Goal: Task Accomplishment & Management: Manage account settings

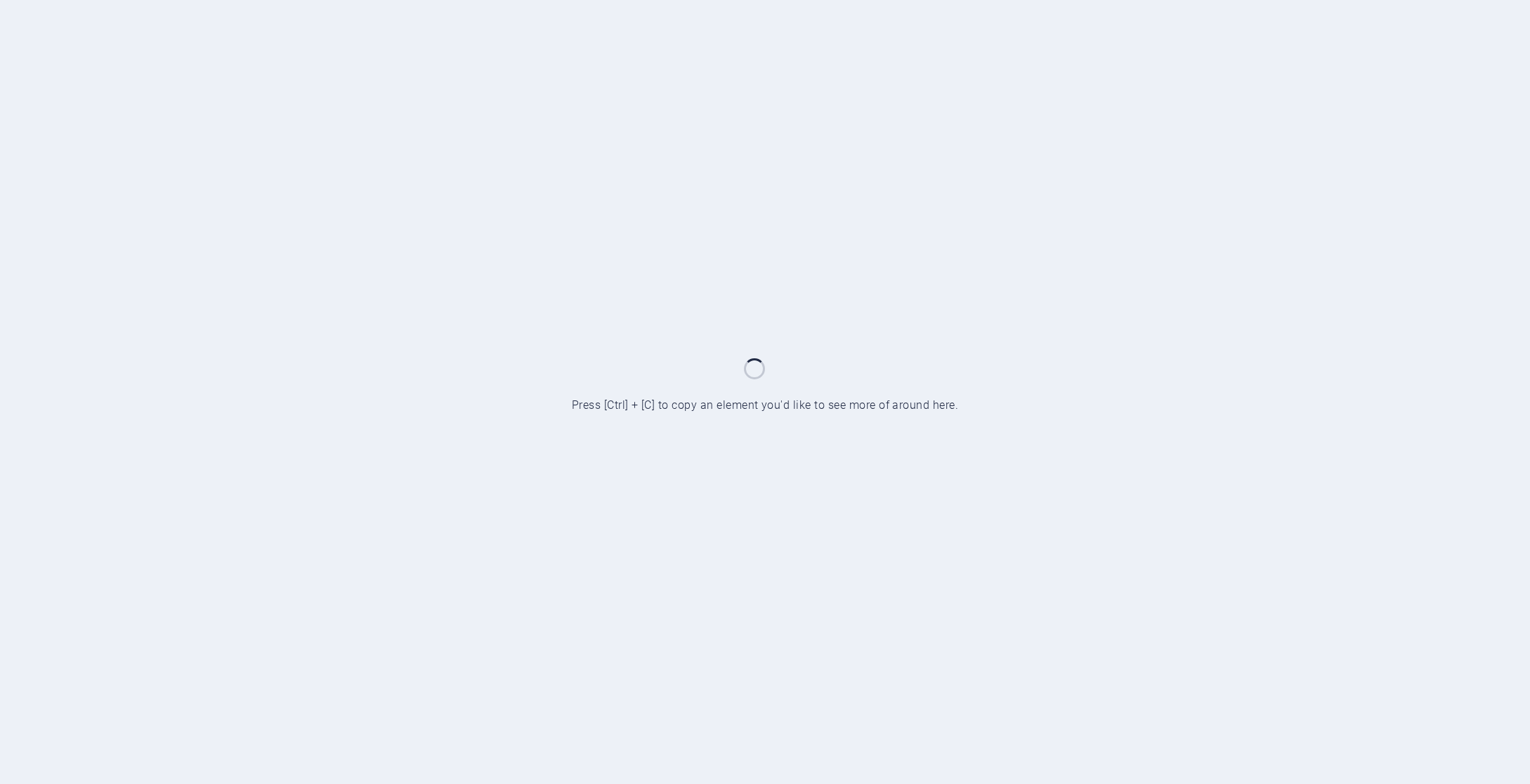
scroll to position [551, 0]
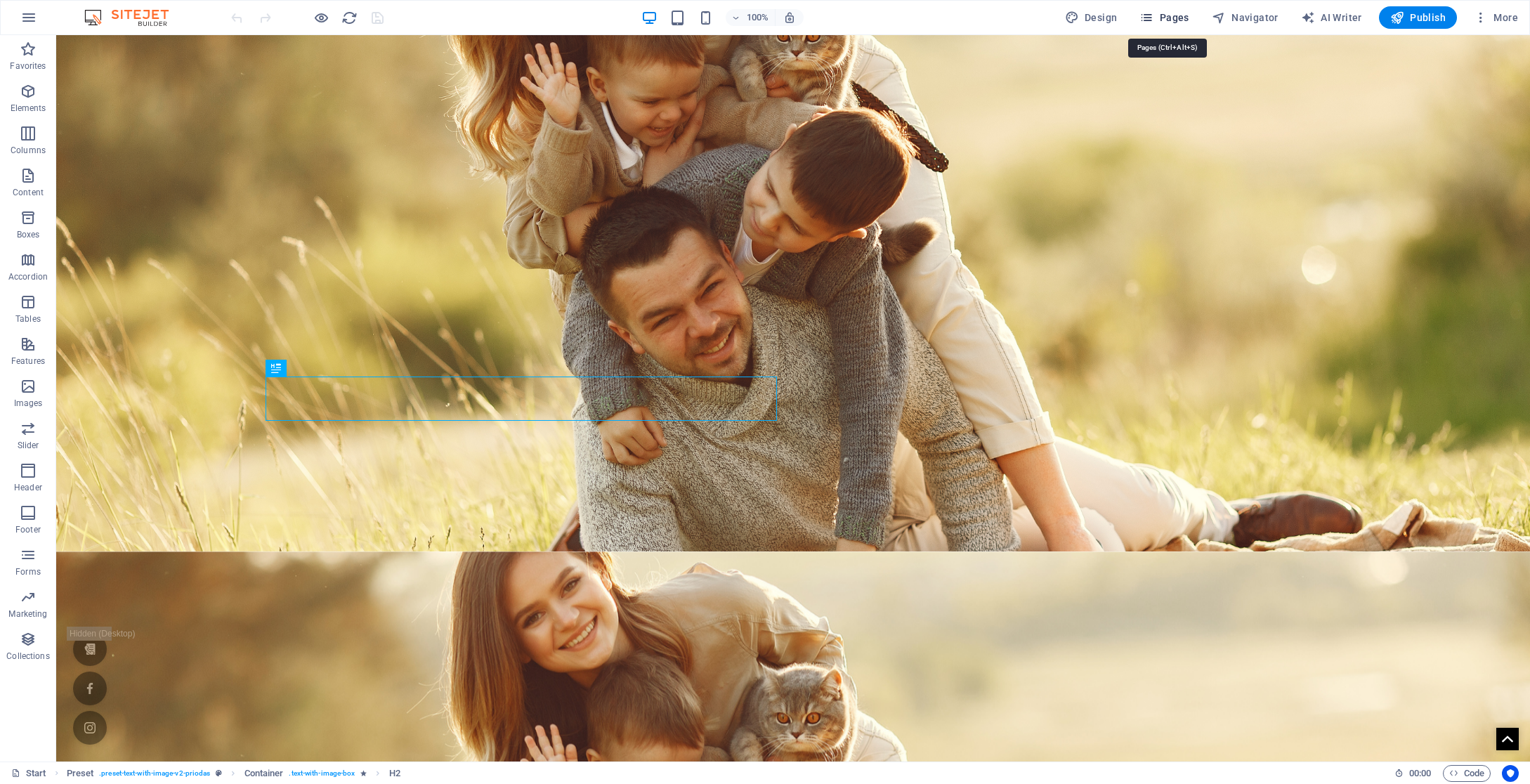
click at [1174, 18] on span "Pages" at bounding box center [1164, 18] width 49 height 14
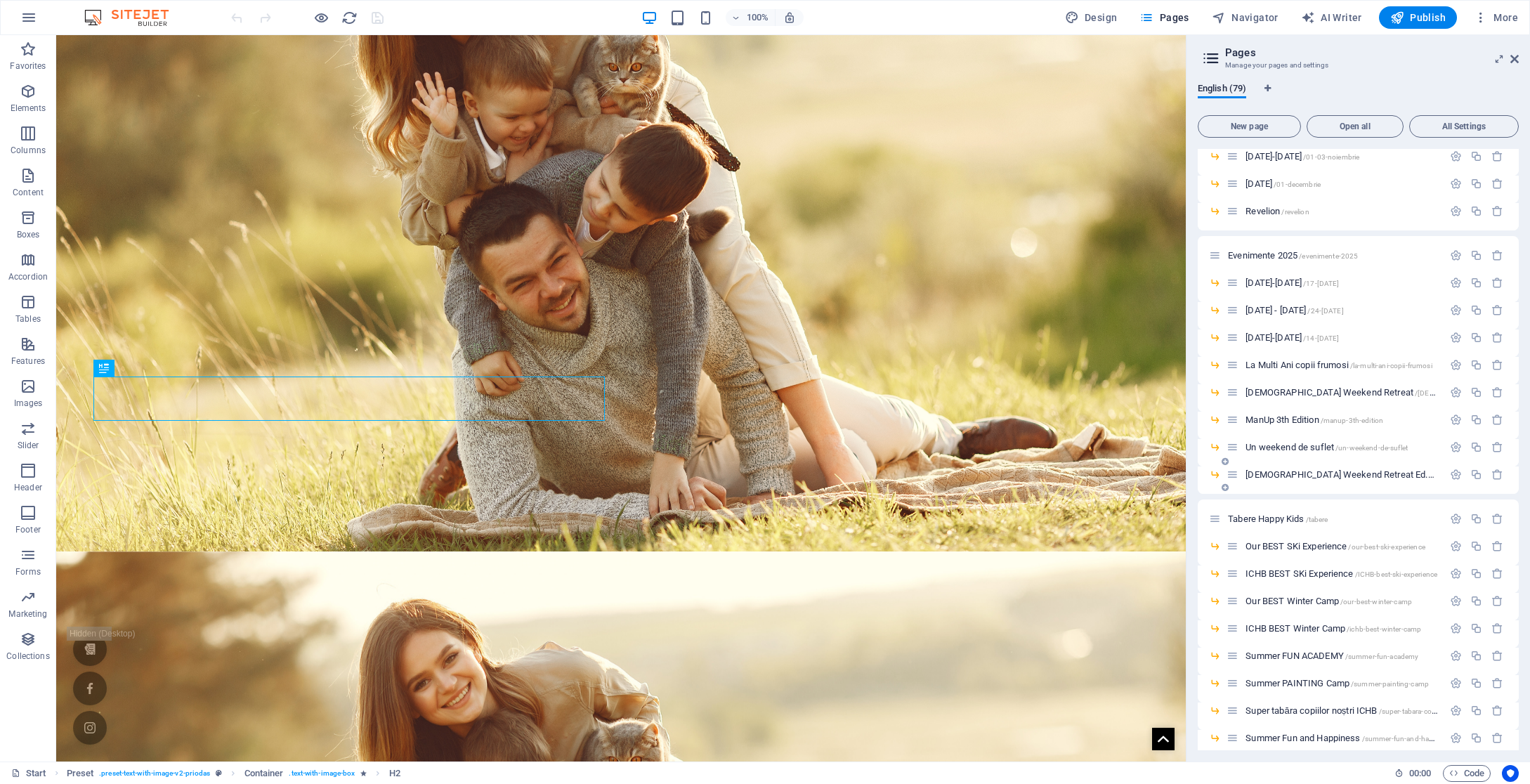
scroll to position [491, 0]
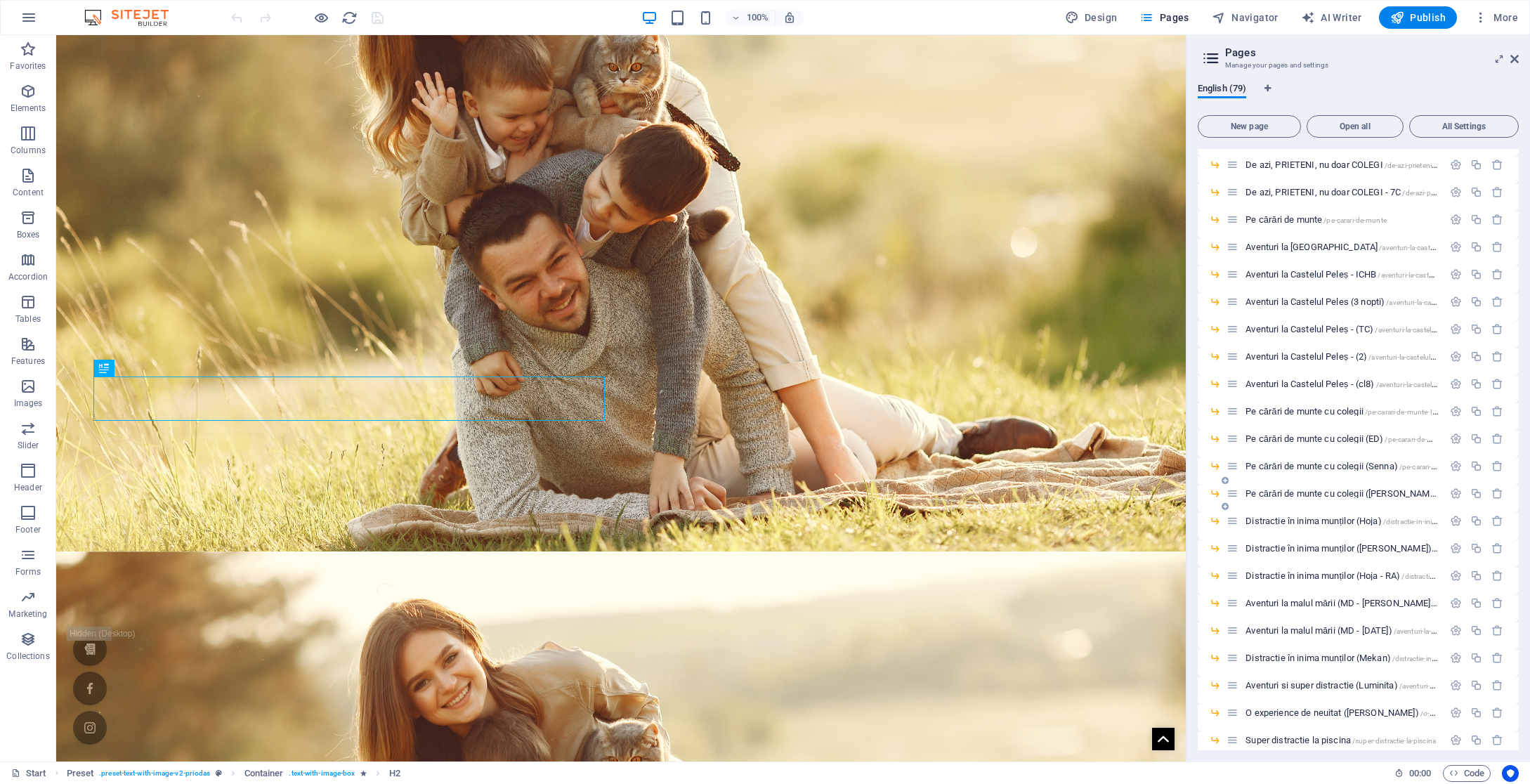
click at [1342, 494] on span "Pe cărări de munte cu colegii ([PERSON_NAME]) /pe-carari-de-munte-cu-colegii-MD" at bounding box center [1398, 494] width 306 height 11
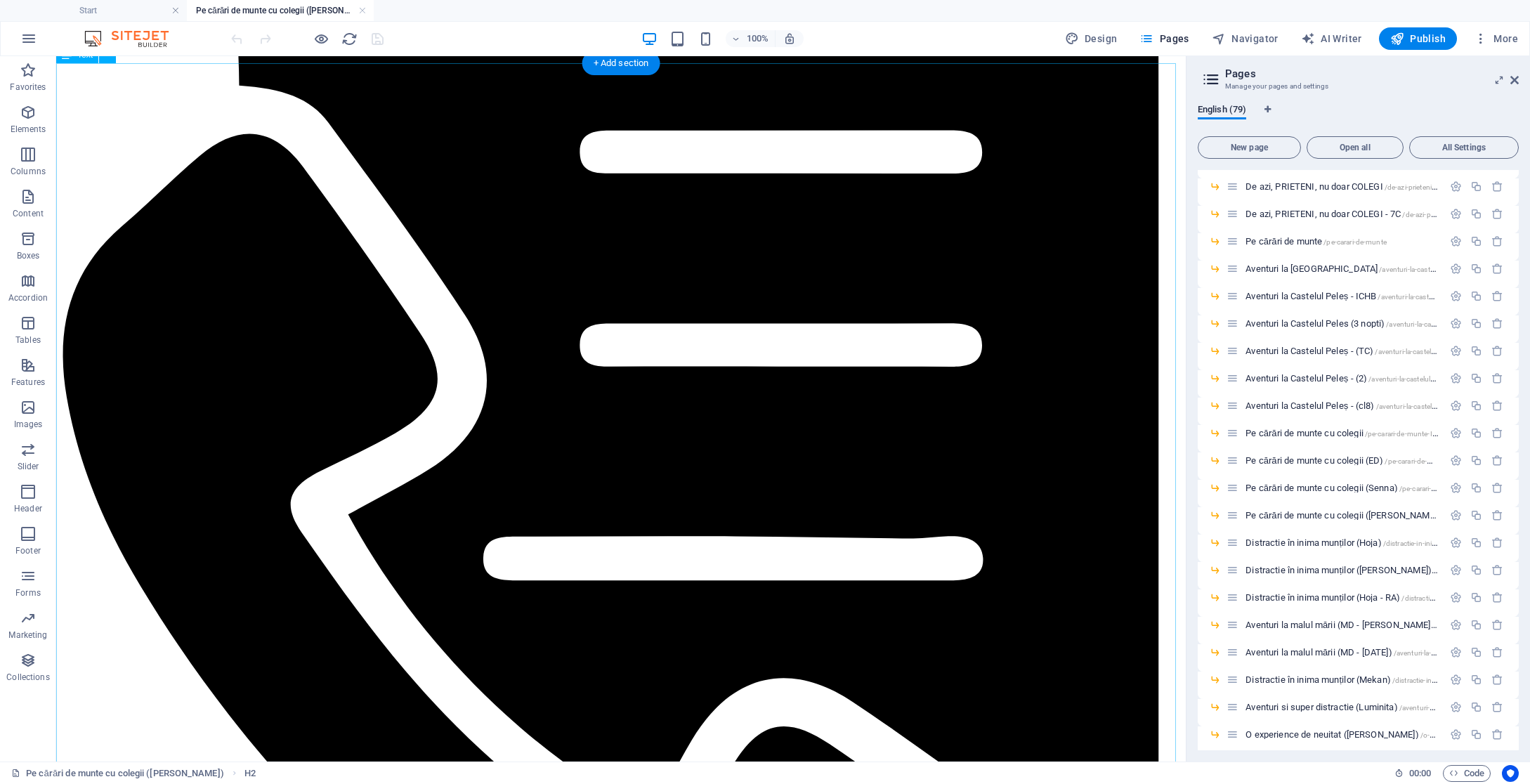
scroll to position [396, 0]
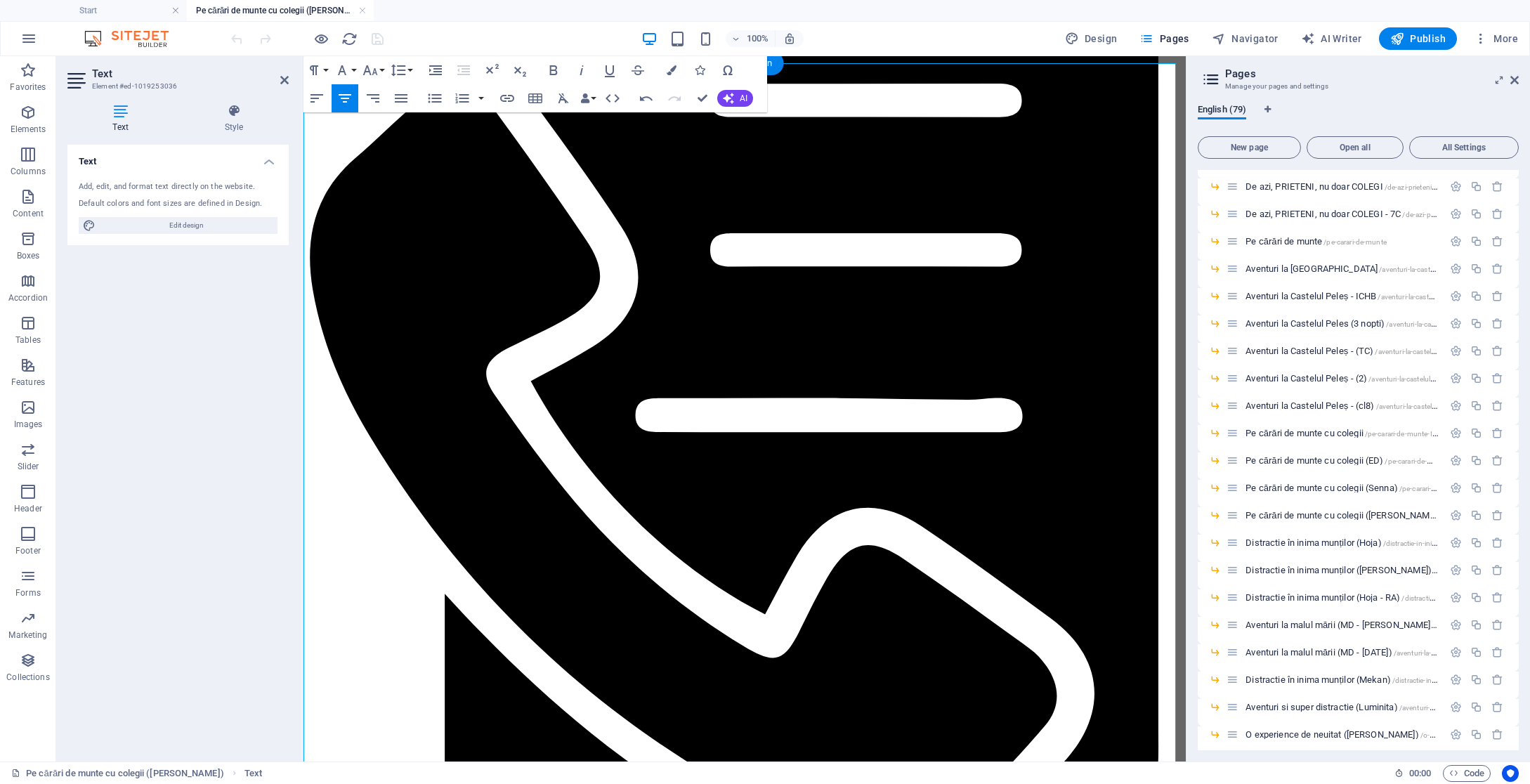
drag, startPoint x: 783, startPoint y: 516, endPoint x: 787, endPoint y: 522, distance: 7.2
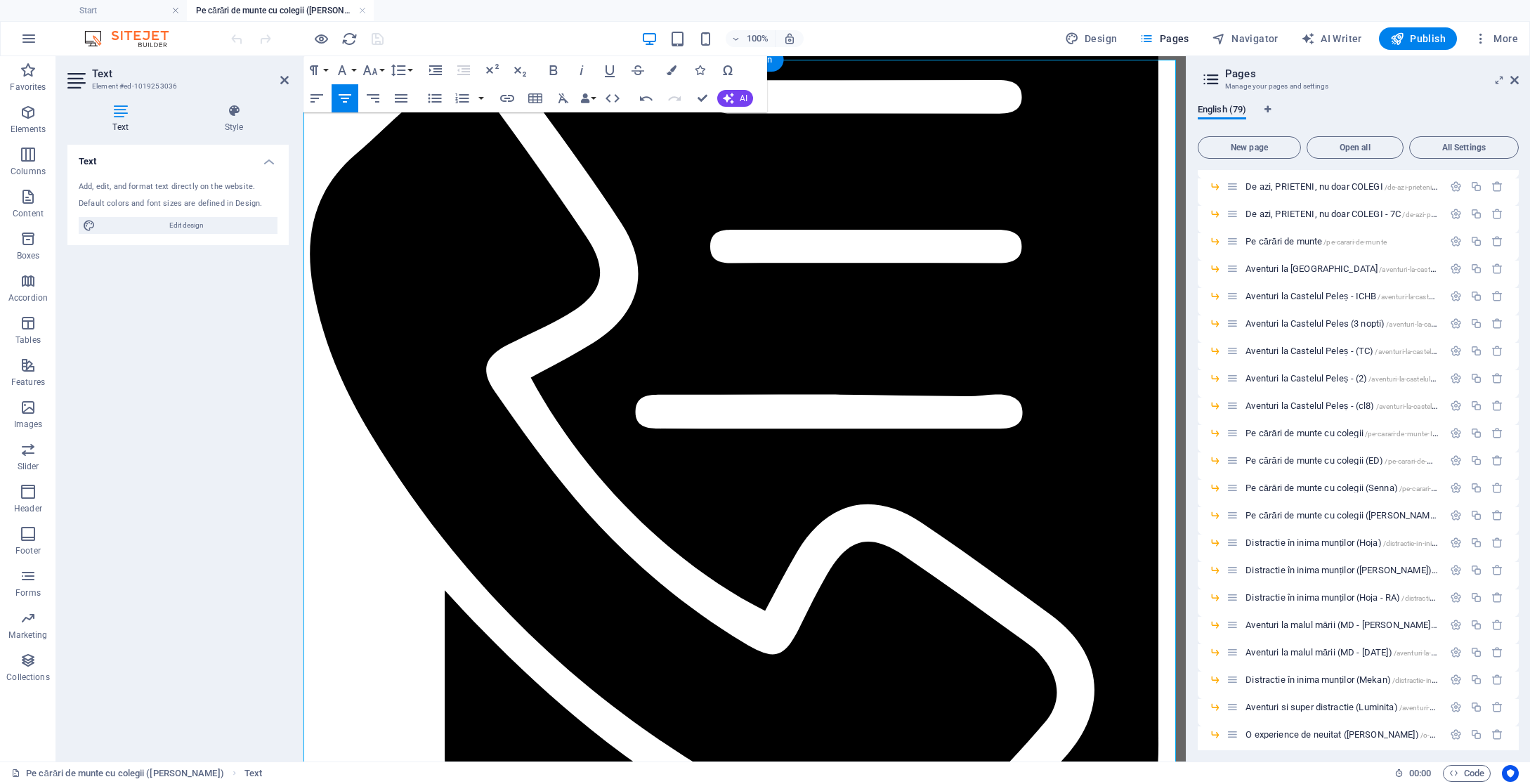
drag, startPoint x: 782, startPoint y: 559, endPoint x: 773, endPoint y: 559, distance: 9.0
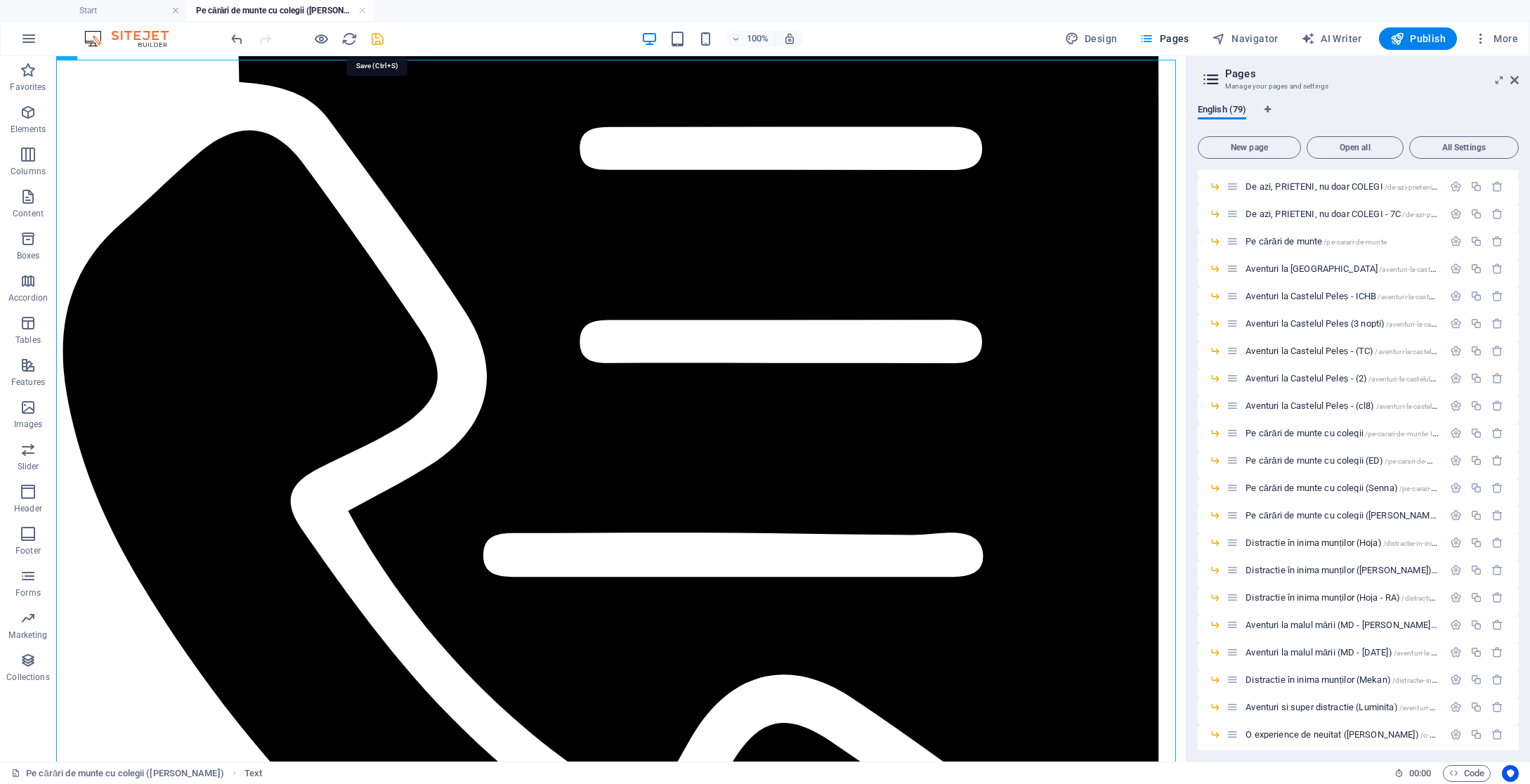
click at [373, 43] on icon "save" at bounding box center [377, 38] width 16 height 16
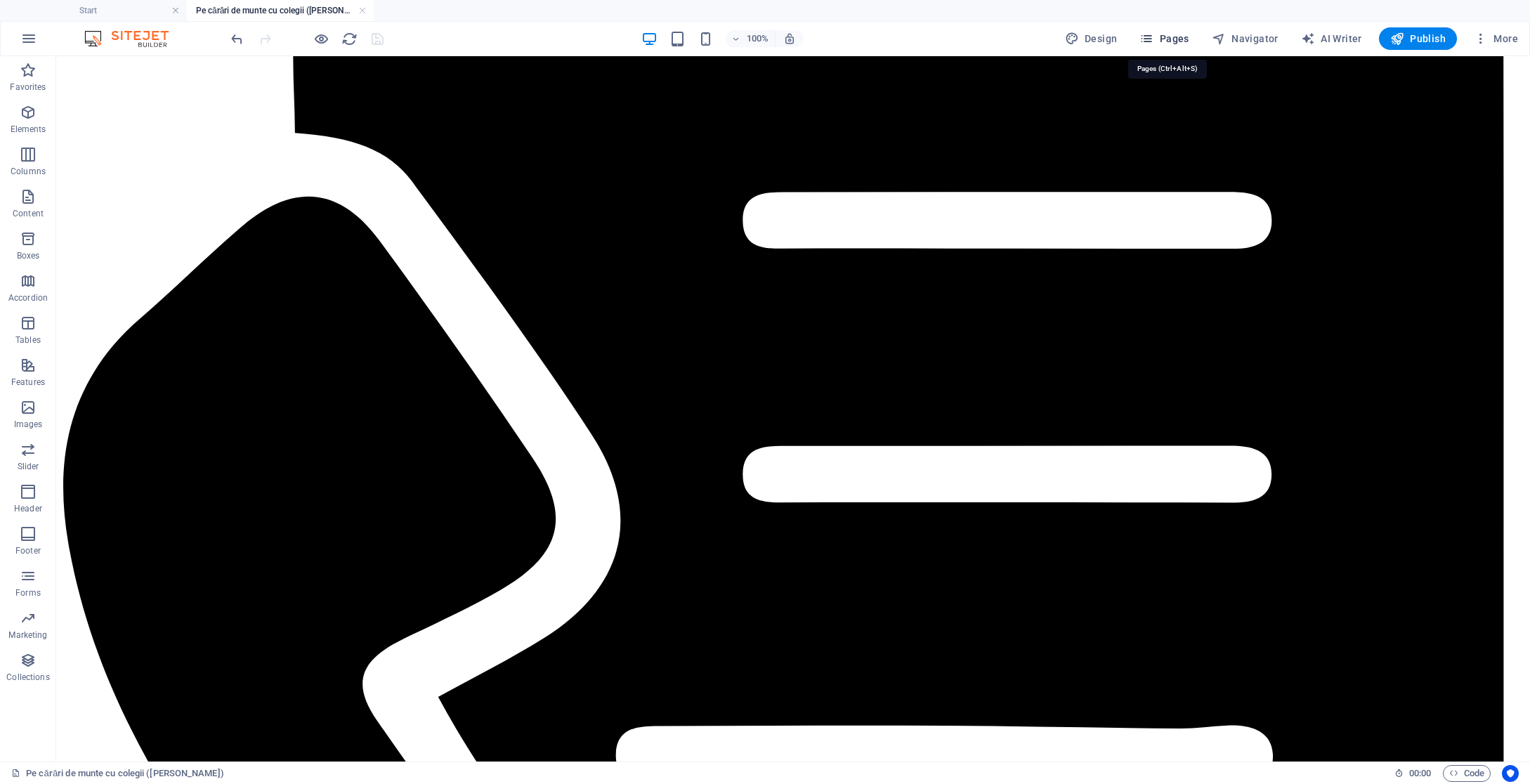
click at [1180, 38] on span "Pages" at bounding box center [1164, 38] width 49 height 14
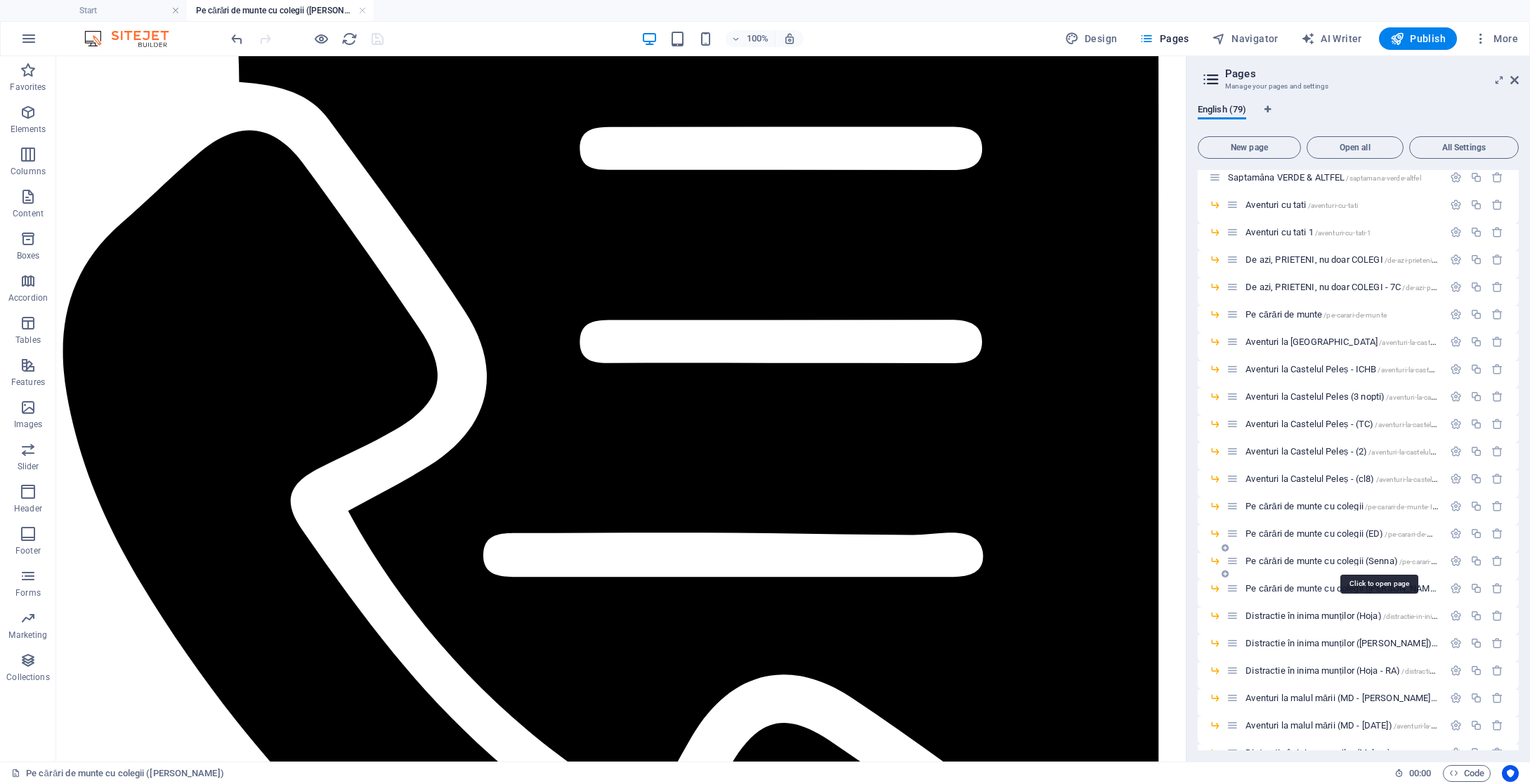
scroll to position [1145, 0]
click at [1386, 533] on span "Pe cărări de munte cu colegii (ED) /pe-carari-de-munte-cu-colegii-7C" at bounding box center [1368, 532] width 247 height 11
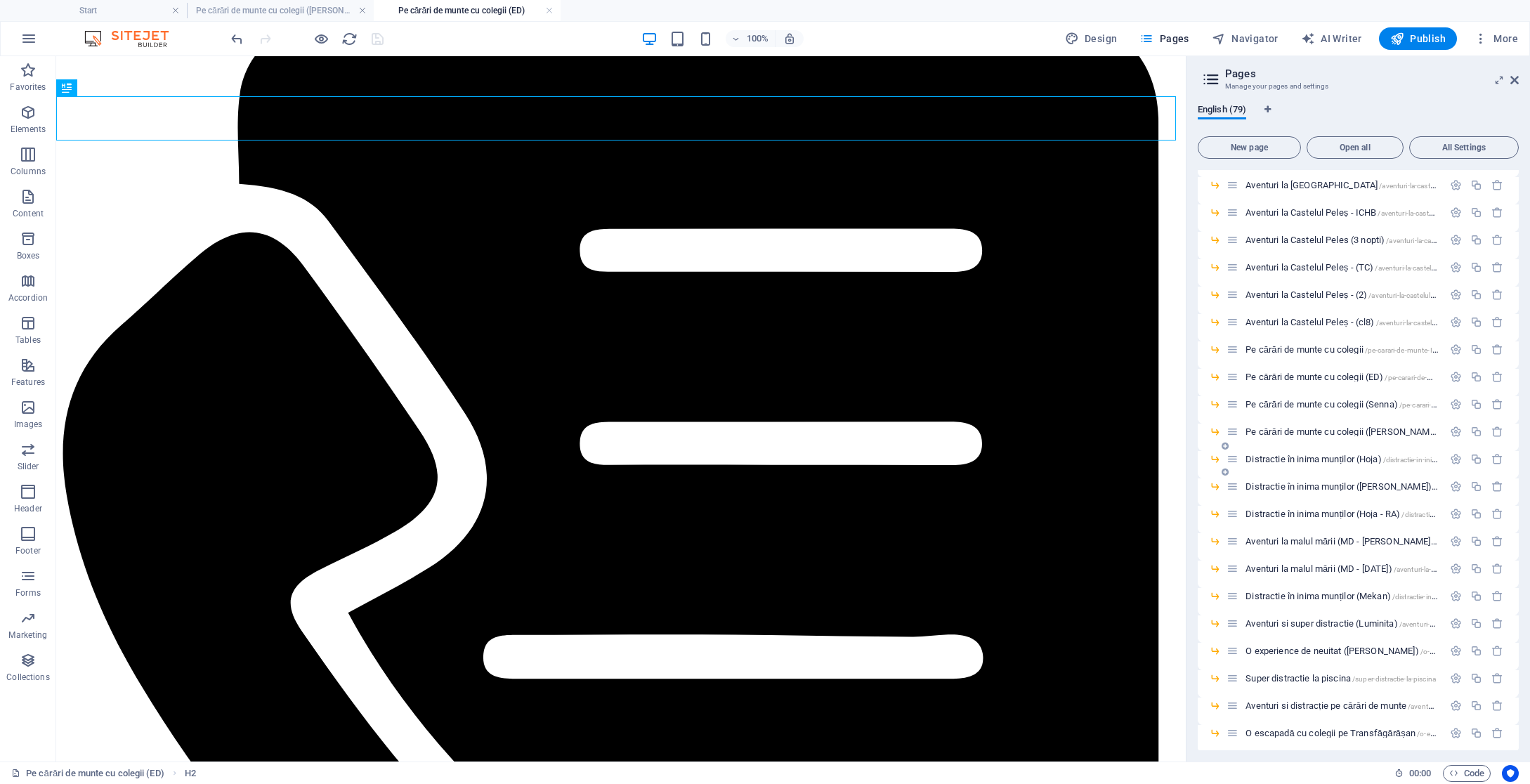
scroll to position [1320, 0]
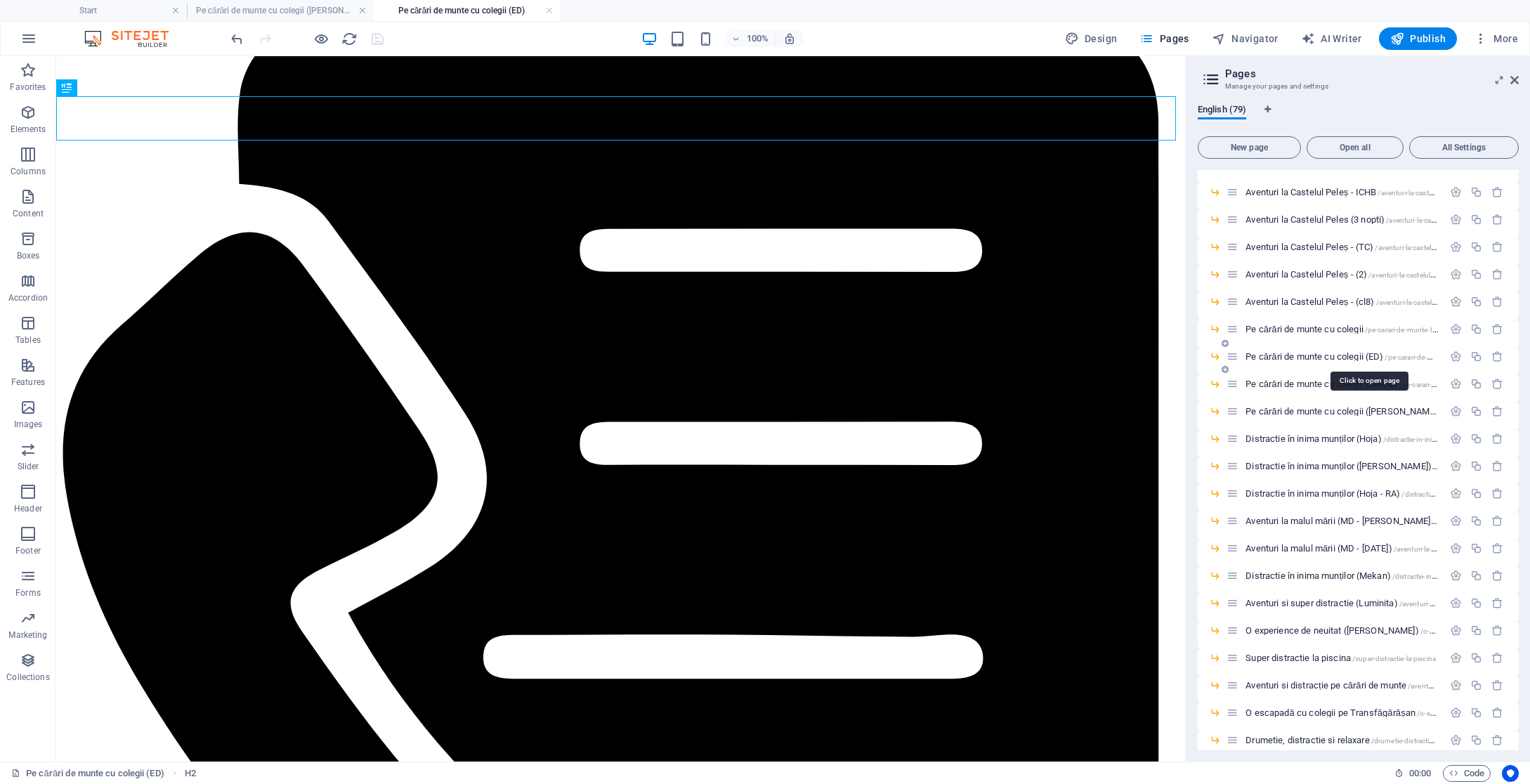
click at [1362, 360] on span "Pe cărări de munte cu colegii (ED) /pe-carari-de-munte-cu-colegii-7C" at bounding box center [1368, 357] width 247 height 11
click at [1363, 355] on span "Pe cărări de munte cu colegii (ED) /pe-carari-de-munte-cu-colegii-7C" at bounding box center [1368, 357] width 247 height 11
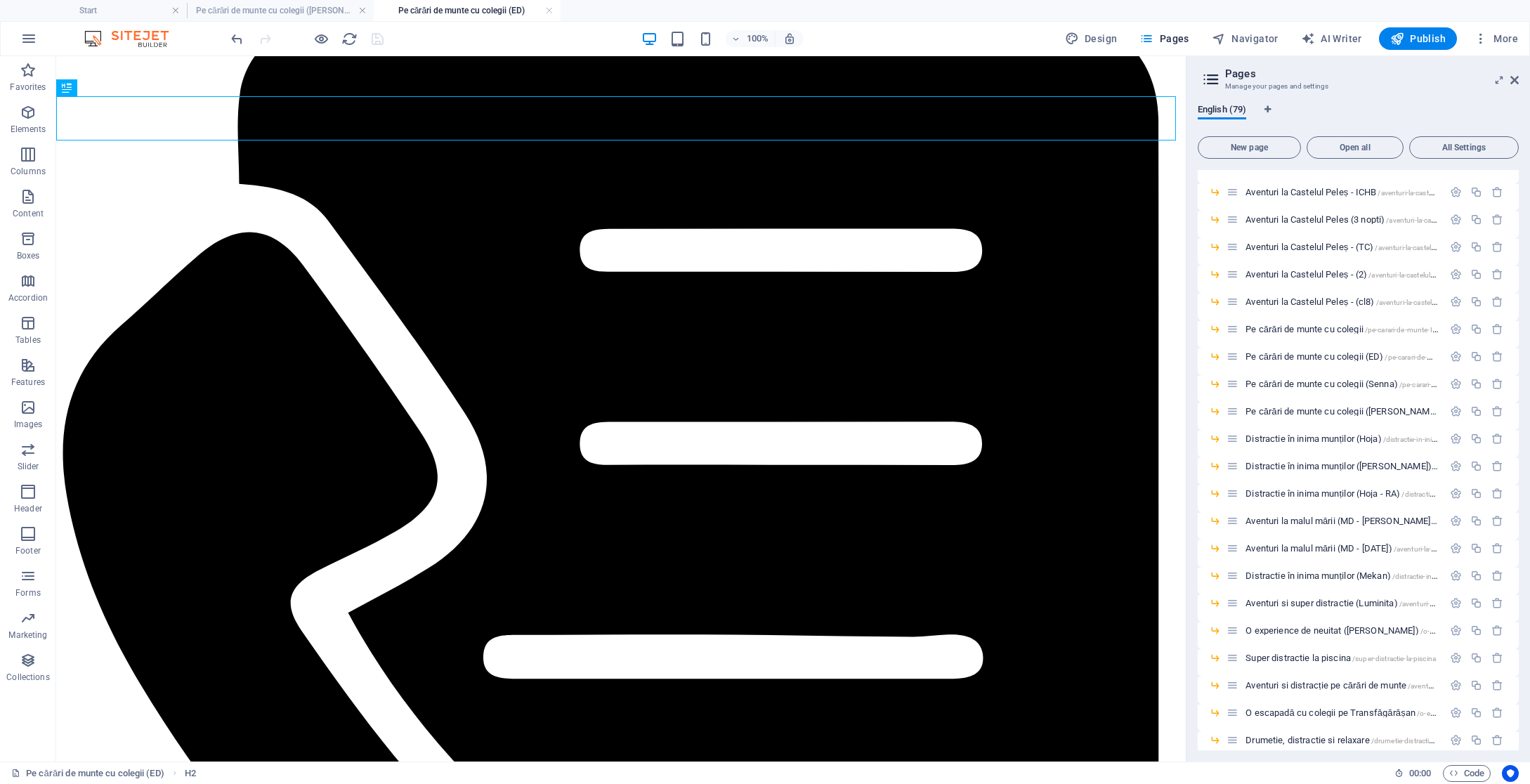
drag, startPoint x: 546, startPoint y: 12, endPoint x: 499, endPoint y: 21, distance: 47.9
click at [546, 12] on link at bounding box center [549, 11] width 8 height 13
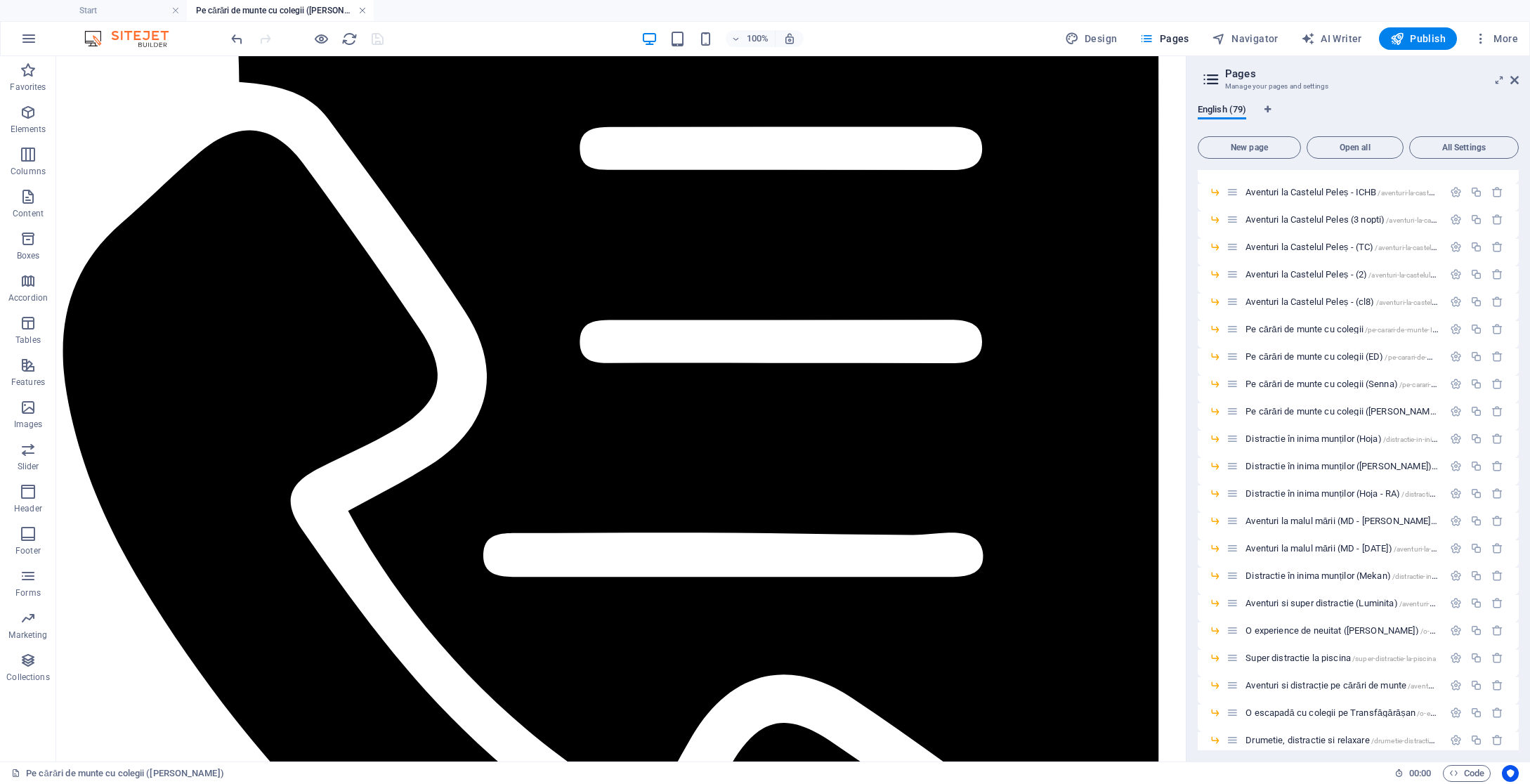
click at [361, 13] on link at bounding box center [362, 11] width 8 height 13
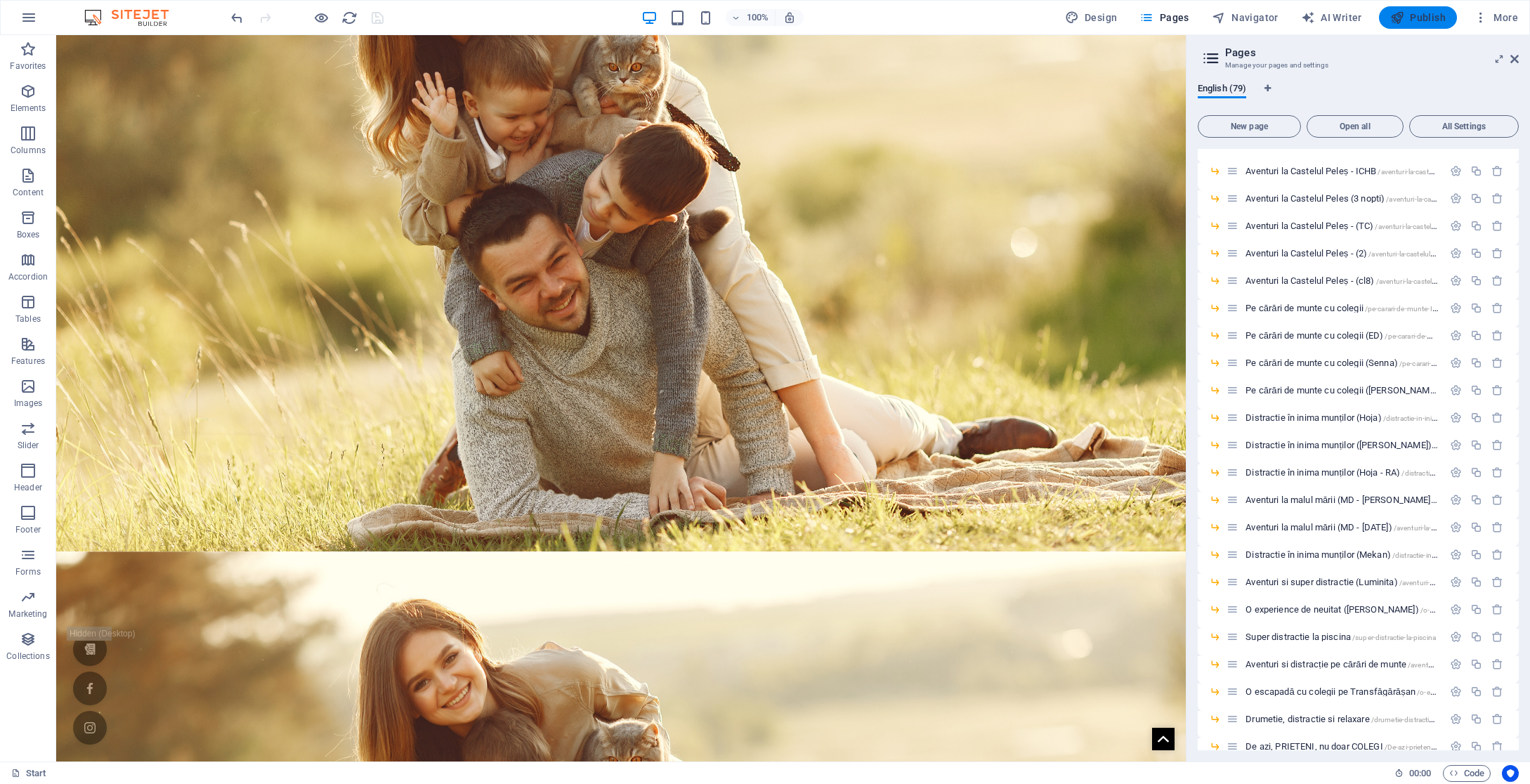
click at [1416, 17] on span "Publish" at bounding box center [1418, 18] width 56 height 14
